Goal: Task Accomplishment & Management: Manage account settings

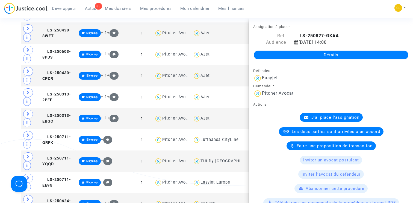
scroll to position [309, 0]
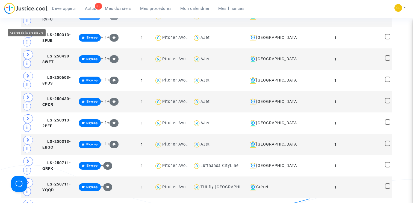
scroll to position [0, 0]
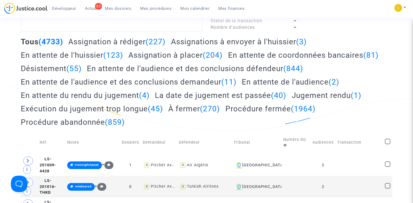
click at [165, 53] on h2 "Assignation à placer (204)" at bounding box center [175, 55] width 94 height 10
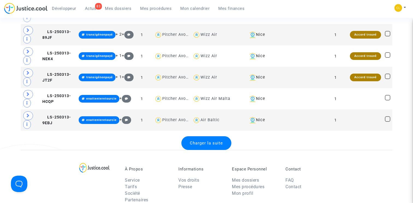
scroll to position [1139, 0]
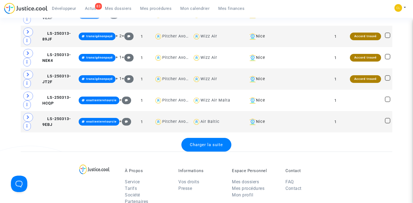
click at [197, 140] on div "Charger la suite" at bounding box center [206, 145] width 50 height 14
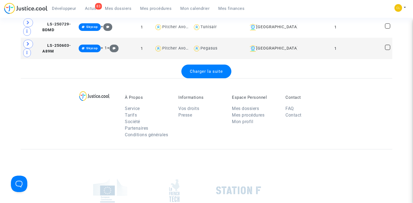
scroll to position [2286, 0]
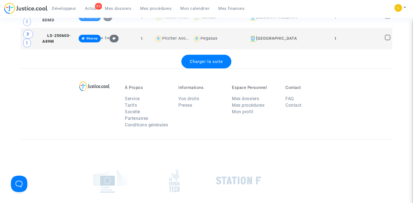
click at [207, 61] on span "Charger la suite" at bounding box center [206, 61] width 33 height 5
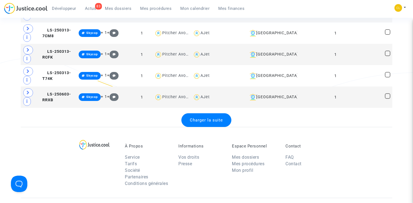
scroll to position [3307, 0]
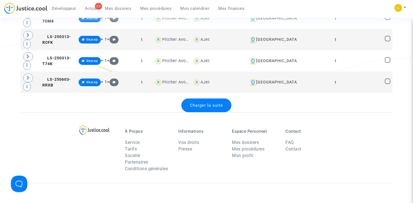
click at [211, 103] on span "Charger la suite" at bounding box center [206, 105] width 33 height 5
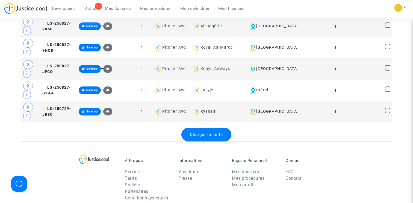
scroll to position [4346, 0]
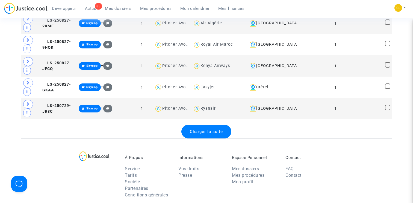
click at [208, 132] on span "Charger la suite" at bounding box center [206, 131] width 33 height 5
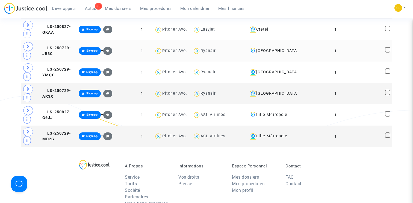
scroll to position [4391, 0]
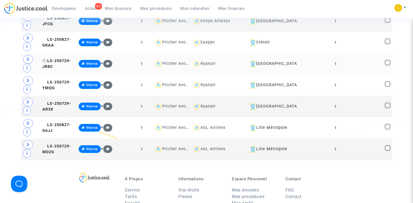
click at [53, 60] on span "LS-250729-JR8C" at bounding box center [56, 63] width 29 height 11
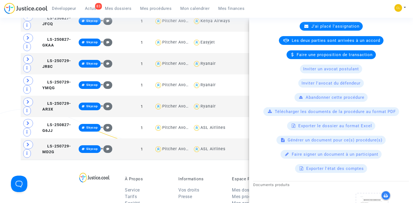
scroll to position [309, 0]
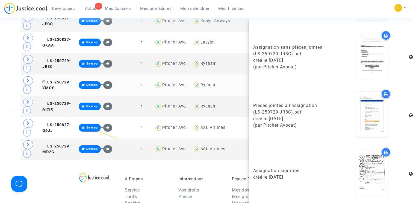
click at [61, 80] on span "LS-250729-YMQG" at bounding box center [56, 85] width 29 height 11
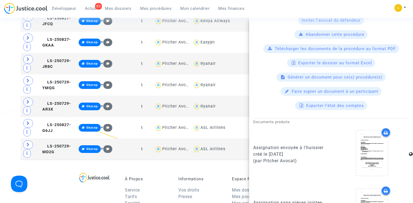
scroll to position [0, 0]
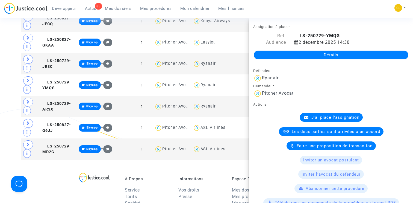
click at [324, 55] on link "Détails" at bounding box center [331, 55] width 155 height 9
click at [61, 81] on span "LS-250729-YMQG" at bounding box center [56, 85] width 29 height 11
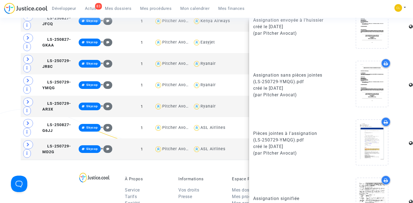
scroll to position [309, 0]
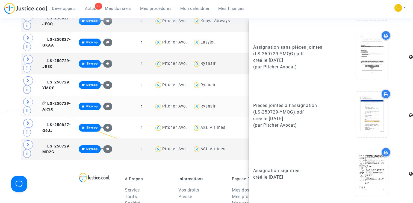
click at [61, 101] on span "LS-250729-AR3X" at bounding box center [56, 106] width 29 height 11
click at [54, 124] on span "LS-250827-G6JJ" at bounding box center [56, 127] width 29 height 11
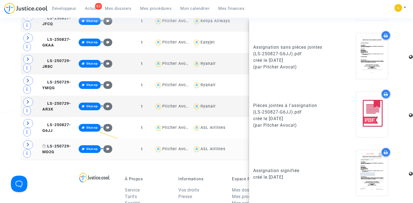
click at [59, 144] on span "LS-250729-MD2G" at bounding box center [56, 149] width 29 height 11
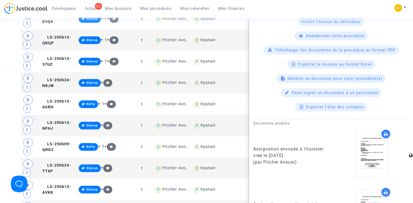
scroll to position [2201, 0]
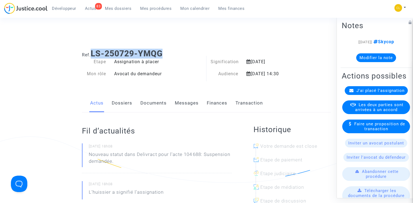
drag, startPoint x: 93, startPoint y: 52, endPoint x: 170, endPoint y: 52, distance: 77.0
click at [170, 52] on h1 "Ref. LS-250729-YMQG" at bounding box center [206, 54] width 249 height 10
copy b "LS-250729-YMQG"
click at [162, 103] on link "Documents" at bounding box center [153, 103] width 26 height 18
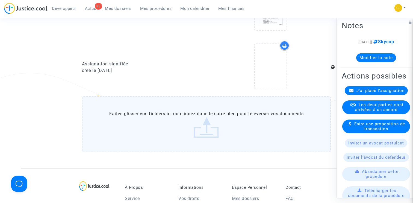
scroll to position [294, 0]
click at [210, 122] on label "Faites glisser vos fichiers ici ou cliquez dans le carré bleu pour téléverser v…" at bounding box center [206, 123] width 249 height 56
click at [0, 0] on input "Faites glisser vos fichiers ici ou cliquez dans le carré bleu pour téléverser v…" at bounding box center [0, 0] width 0 height 0
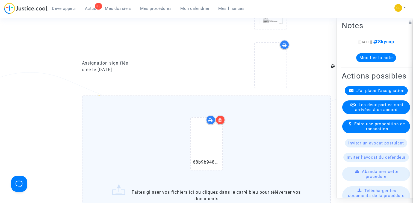
click at [221, 119] on icon at bounding box center [220, 120] width 4 height 4
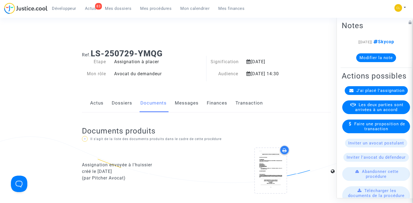
click at [208, 106] on link "Finances" at bounding box center [217, 103] width 20 height 18
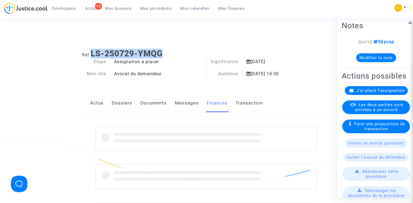
drag, startPoint x: 93, startPoint y: 52, endPoint x: 170, endPoint y: 52, distance: 77.3
click at [170, 52] on h1 "Ref. LS-250729-YMQG" at bounding box center [206, 54] width 249 height 10
copy b "LS-250729-YMQG"
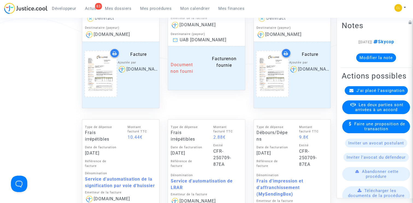
scroll to position [327, 0]
